Goal: Task Accomplishment & Management: Complete application form

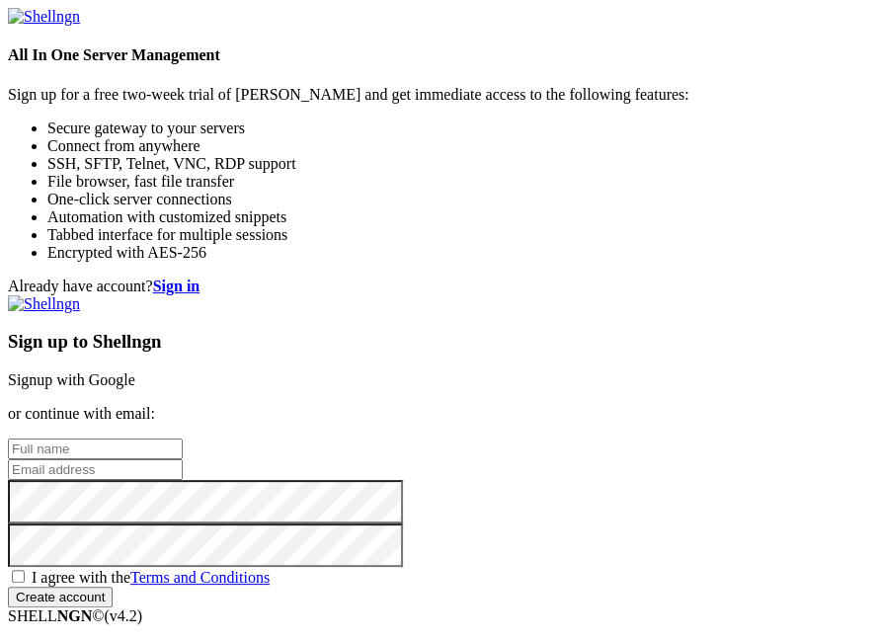
scroll to position [30, 0]
click at [571, 342] on div "Sign up to Shellngn Signup with Google or continue with email: I agree with the…" at bounding box center [439, 451] width 862 height 312
click at [8, 587] on input "Create account" at bounding box center [60, 597] width 105 height 21
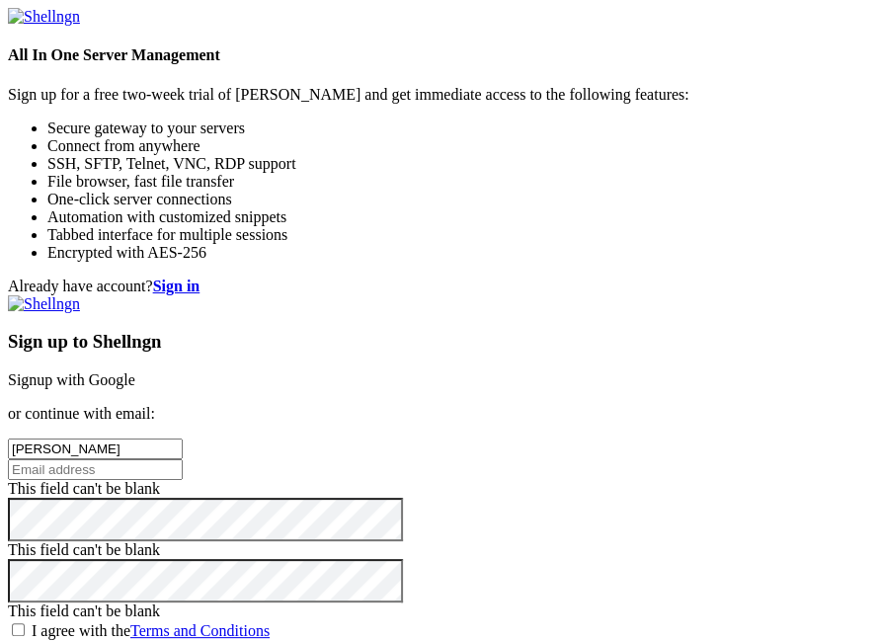
type input "[PERSON_NAME]"
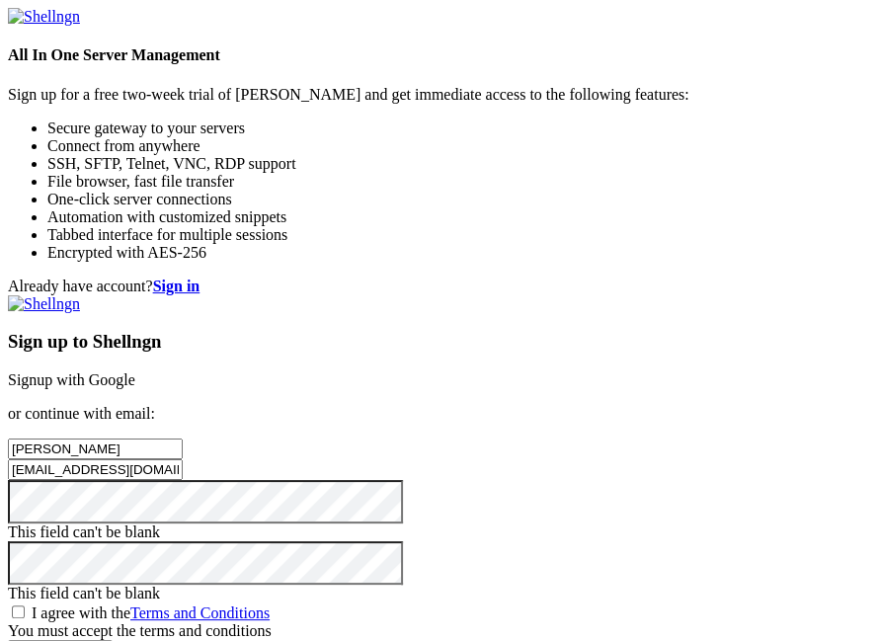
type input "[EMAIL_ADDRESS][DOMAIN_NAME]"
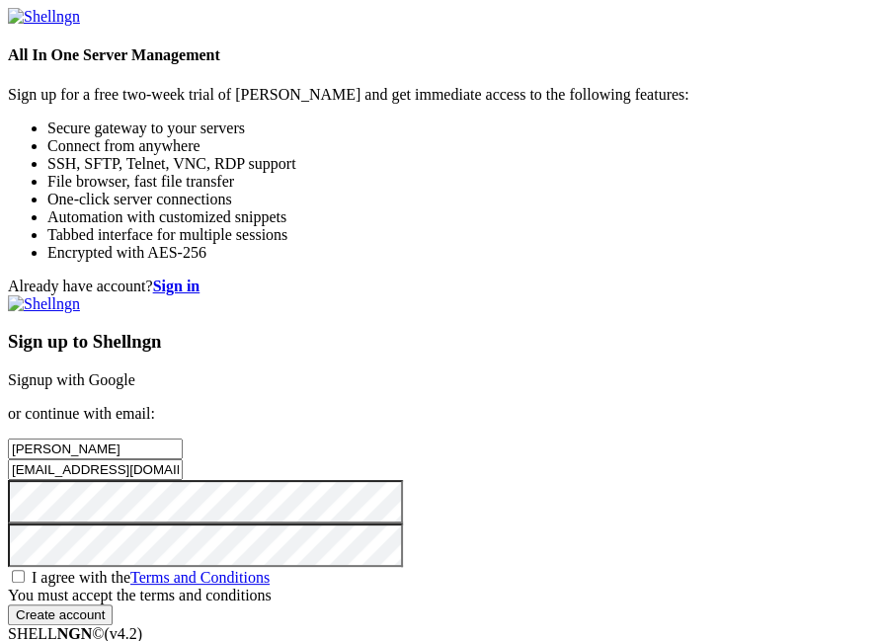
scroll to position [367, 0]
click at [448, 587] on div "You must accept the terms and conditions" at bounding box center [439, 596] width 862 height 18
click at [113, 604] on input "Create account" at bounding box center [60, 614] width 105 height 21
click at [270, 569] on span "I agree with the Terms and Conditions" at bounding box center [151, 577] width 238 height 17
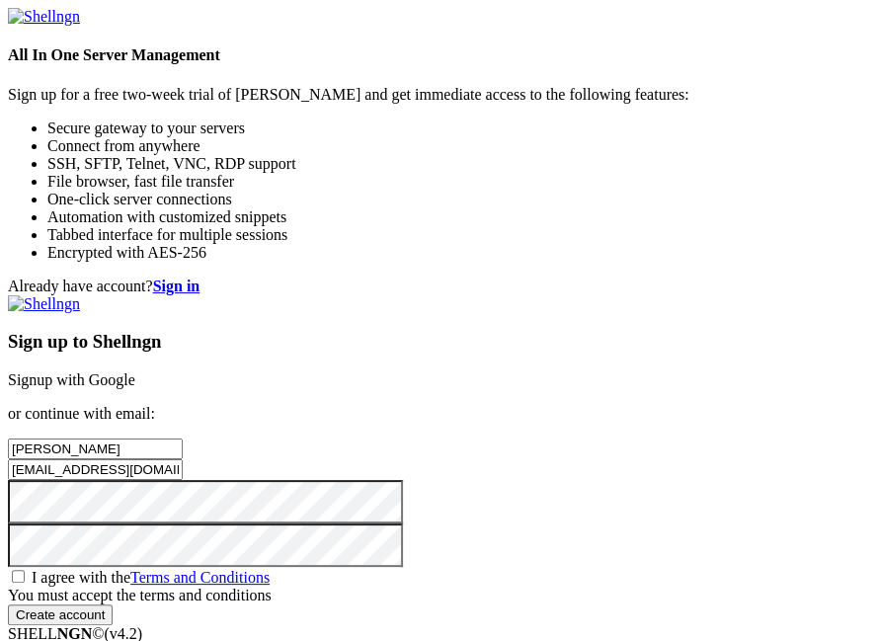
click at [25, 570] on input "I agree with the Terms and Conditions" at bounding box center [18, 576] width 13 height 13
checkbox input "true"
